Goal: Communication & Community: Answer question/provide support

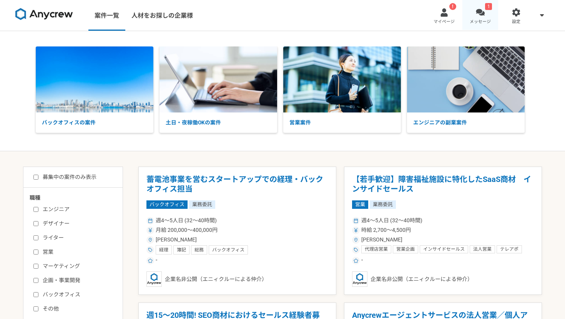
click at [476, 19] on span "メッセージ" at bounding box center [480, 22] width 21 height 6
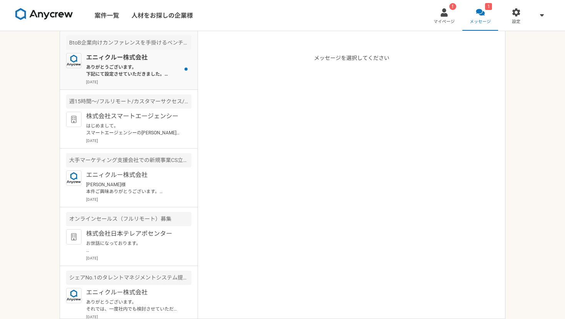
click at [146, 75] on p "ありがとうございます。 下記にて設定させていただきました。 ご確認のほどよろしくお願いいたします。 [DEMOGRAPHIC_DATA] Anycrew面談）…" at bounding box center [133, 71] width 95 height 14
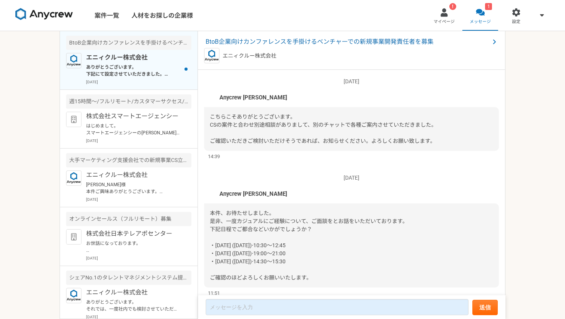
scroll to position [745, 0]
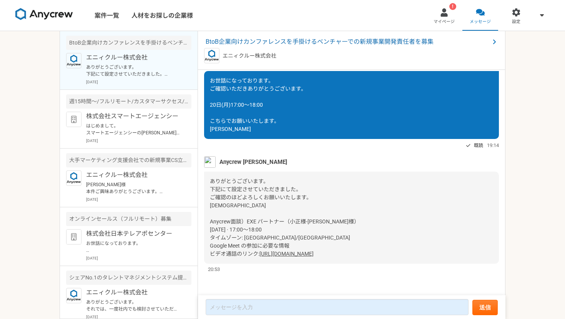
drag, startPoint x: 372, startPoint y: 255, endPoint x: 207, endPoint y: 230, distance: 166.7
click at [207, 230] on div "ありがとうございます。 下記にて設定させていただきました。 ご確認のほどよろしくお願いいたします。 [DEMOGRAPHIC_DATA] Anycrew面談）…" at bounding box center [351, 218] width 295 height 92
copy div "[DATE] · 17:00～18:00 タイムゾーン: [GEOGRAPHIC_DATA]/[GEOGRAPHIC_DATA] Google Meet の参…"
drag, startPoint x: 208, startPoint y: 221, endPoint x: 368, endPoint y: 256, distance: 163.7
click at [368, 256] on div "ありがとうございます。 下記にて設定させていただきました。 ご確認のほどよろしくお願いいたします。 [DEMOGRAPHIC_DATA] Anycrew面談）…" at bounding box center [351, 218] width 295 height 92
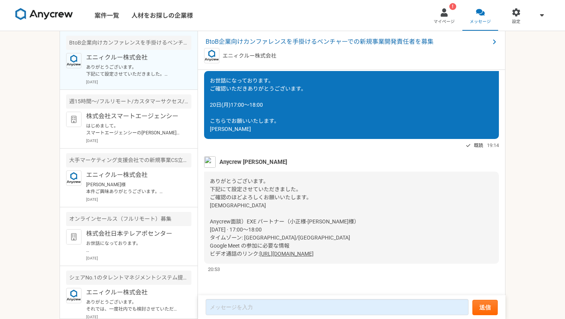
copy div "Anycrew面談）EXE パートナー（小正様-[PERSON_NAME]様） [DATE] · 17:00～18:00 タイムゾーン: [GEOGRAPHI…"
